Goal: Task Accomplishment & Management: Use online tool/utility

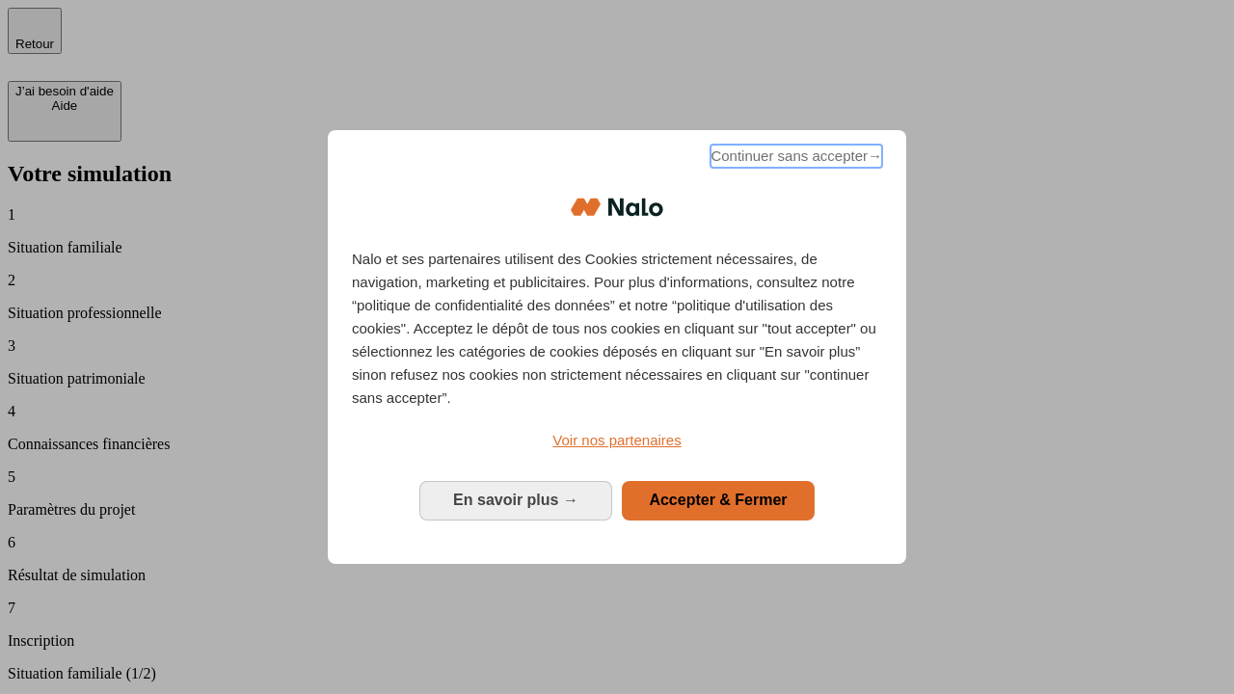
click at [795, 159] on span "Continuer sans accepter →" at bounding box center [797, 156] width 172 height 23
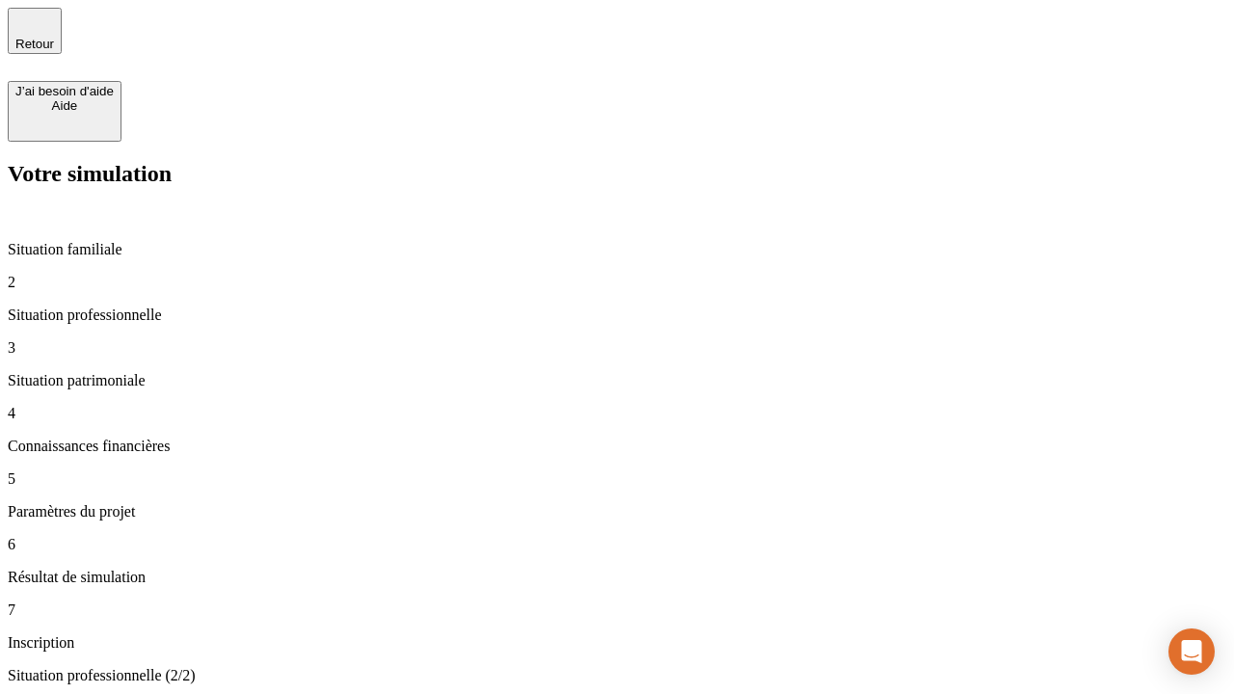
type input "30 000"
type input "1 000"
